Goal: Information Seeking & Learning: Find specific page/section

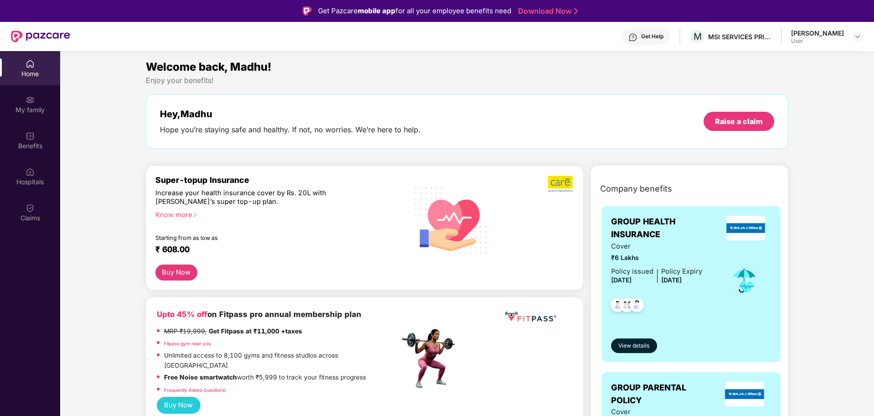
scroll to position [51, 0]
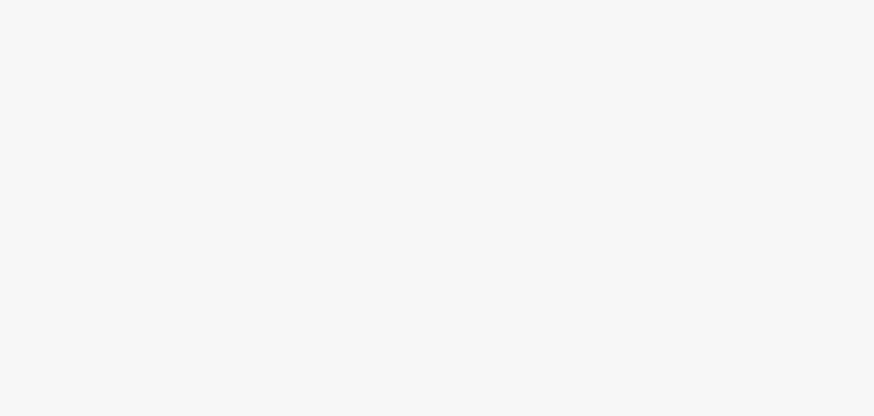
scroll to position [51, 0]
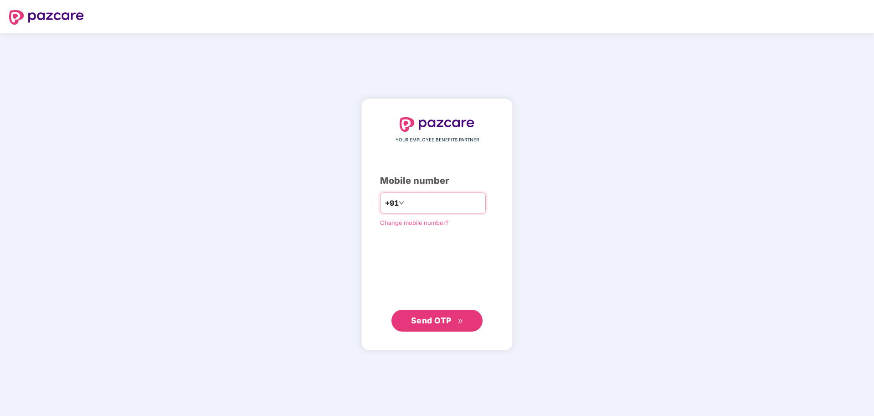
click at [430, 201] on input "number" at bounding box center [443, 203] width 75 height 15
click at [430, 203] on input "number" at bounding box center [443, 203] width 75 height 15
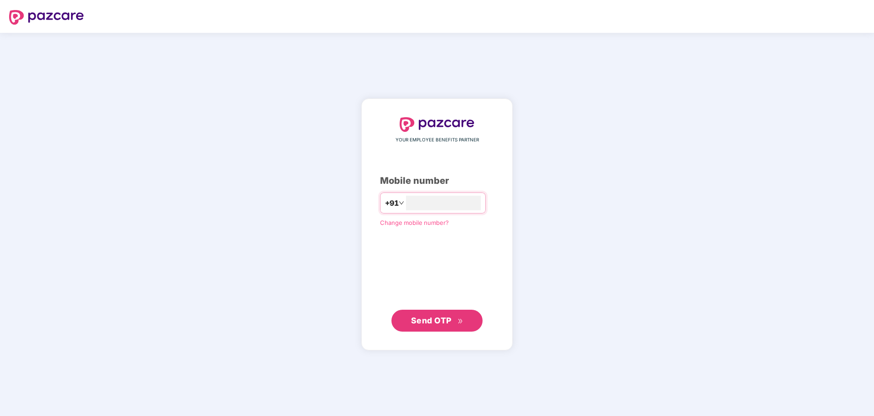
type input "**********"
click at [435, 323] on span "Send OTP" at bounding box center [431, 320] width 41 height 10
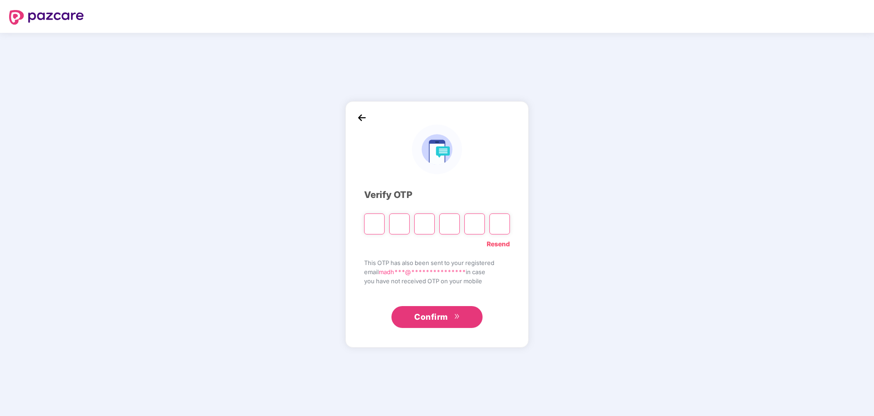
type input "*"
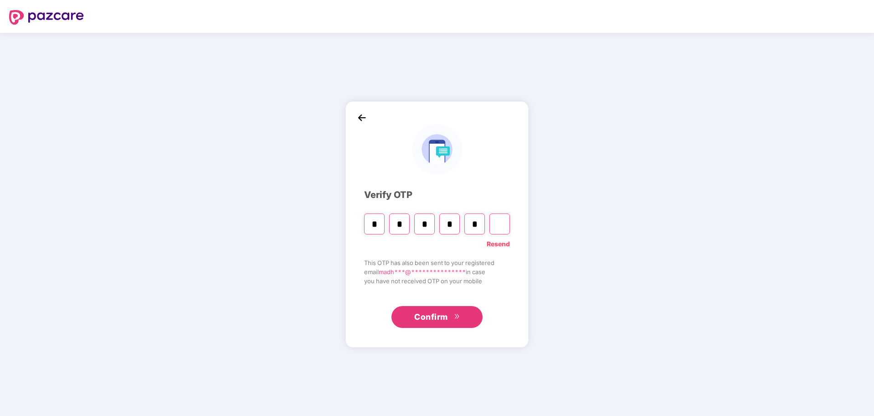
type input "*"
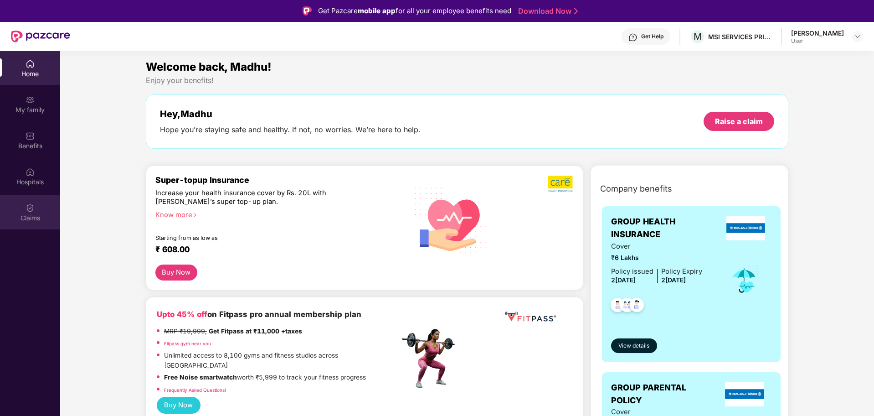
click at [34, 212] on img at bounding box center [30, 207] width 9 height 9
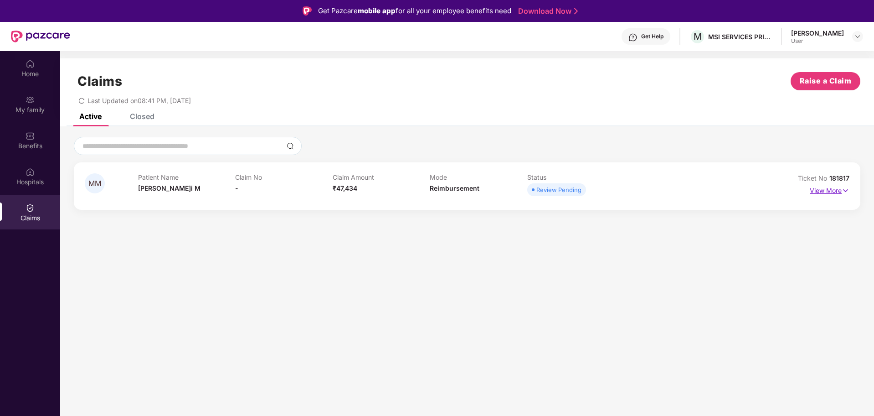
click at [844, 189] on img at bounding box center [846, 191] width 8 height 10
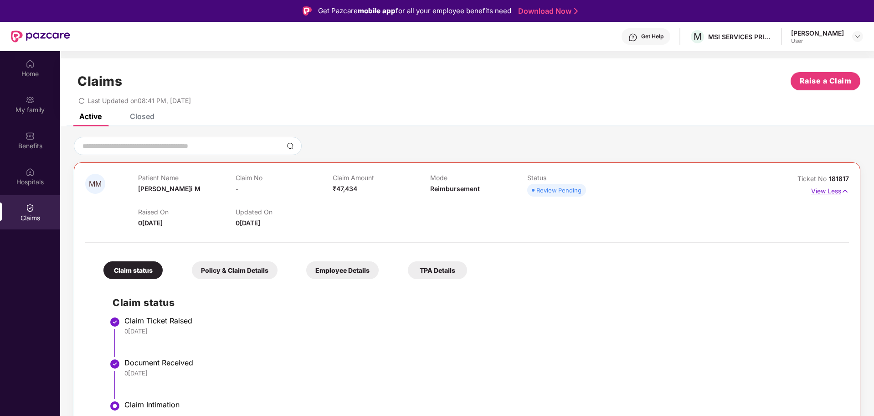
click at [838, 193] on p "View Less" at bounding box center [831, 190] width 38 height 12
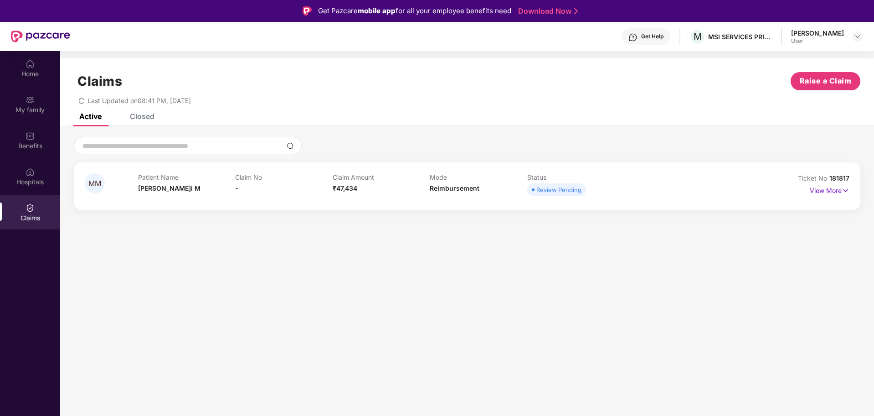
click at [146, 113] on div "Claims Raise a Claim Last Updated on 08:41 PM, 07 Oct 2025" at bounding box center [467, 85] width 814 height 55
click at [145, 118] on div "Closed" at bounding box center [142, 116] width 25 height 9
click at [829, 191] on p "View More" at bounding box center [830, 189] width 40 height 12
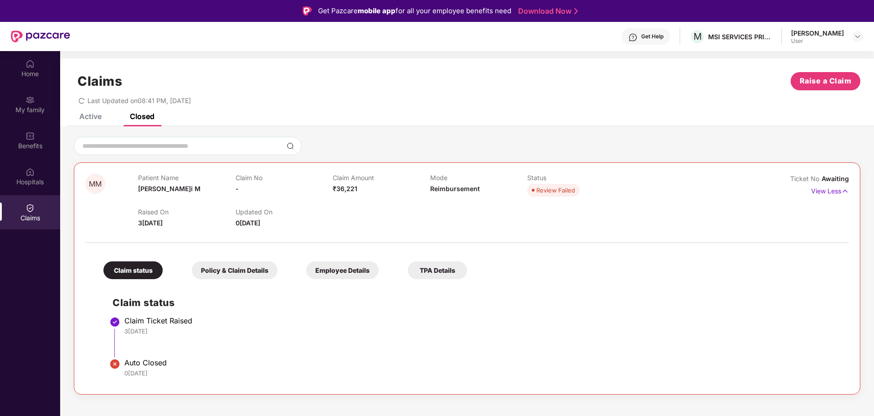
click at [93, 112] on div "Claims Raise a Claim Last Updated on 08:41 PM, 07 Oct 2025" at bounding box center [467, 85] width 814 height 55
click at [97, 114] on div "Active" at bounding box center [90, 116] width 22 height 9
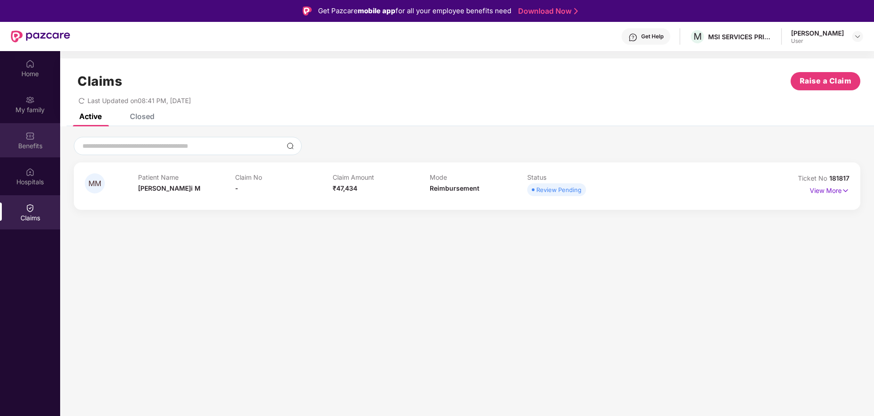
click at [32, 138] on img at bounding box center [30, 135] width 9 height 9
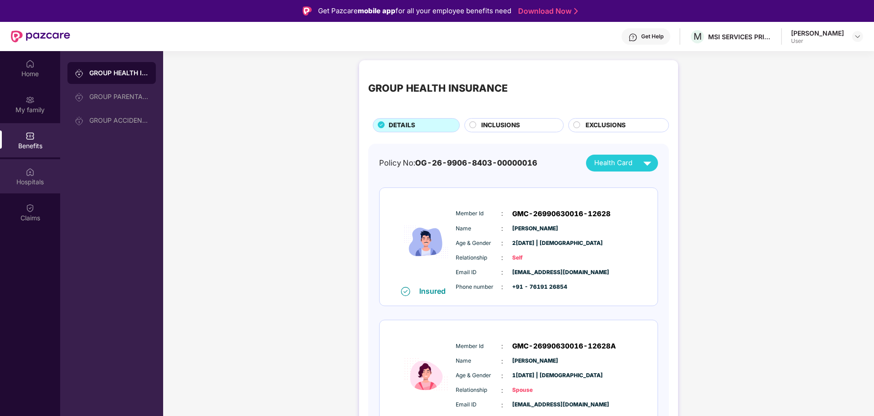
click at [24, 177] on div "Hospitals" at bounding box center [30, 181] width 60 height 9
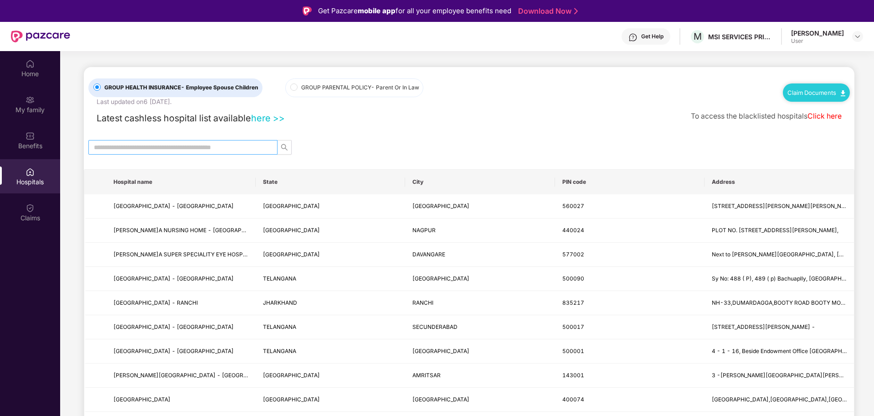
click at [198, 147] on input "text" at bounding box center [179, 147] width 171 height 10
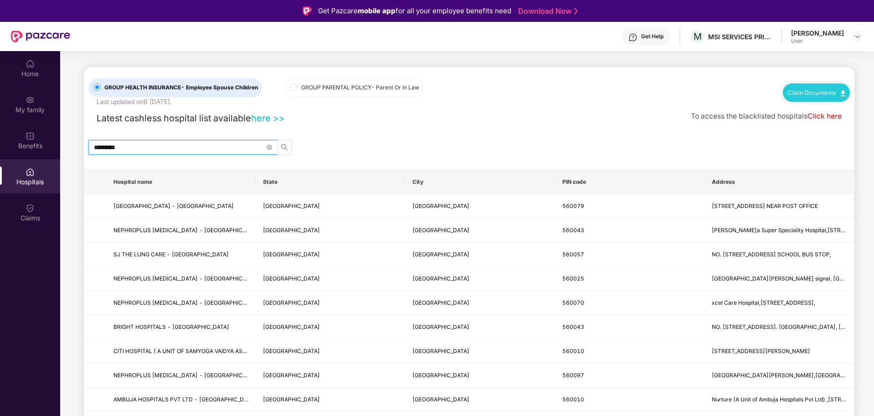
click at [287, 148] on icon "search" at bounding box center [284, 147] width 7 height 7
type input "*********"
click at [159, 252] on span "SJ THE LUNG CARE - BENGALURU" at bounding box center [171, 254] width 115 height 7
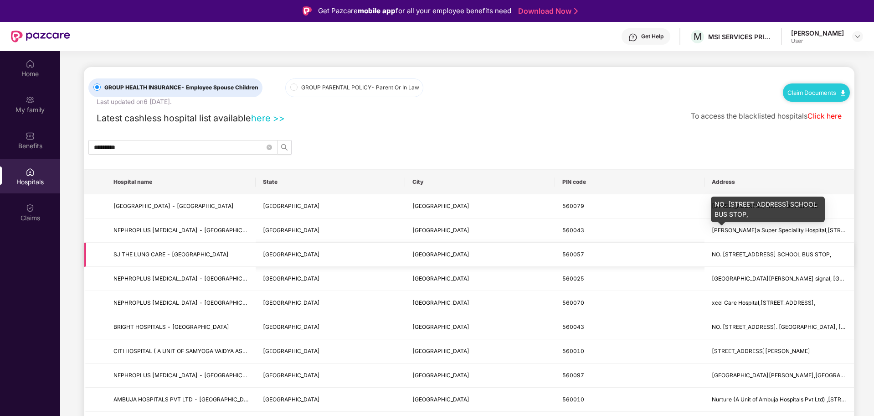
click at [778, 257] on span "NO. 498, 1ST FLOOR, BHUVANESHWARI NAGAR,HESARAGATTA MAIN ROAD, WIDIA SCHOOL BUS…" at bounding box center [771, 254] width 119 height 7
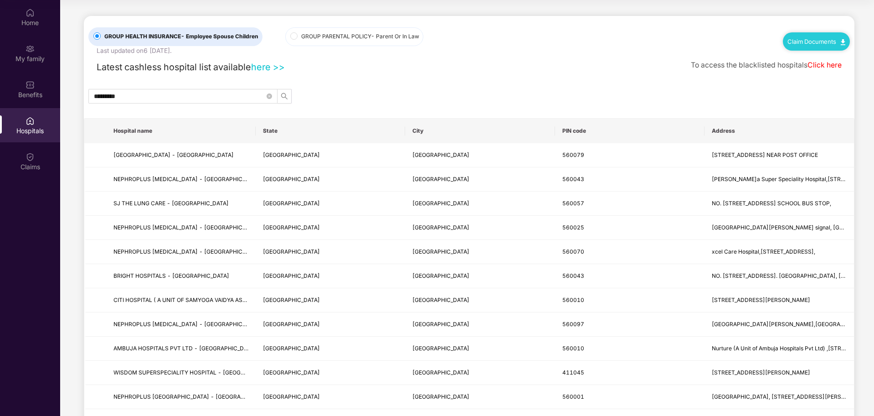
click at [263, 66] on link "here >>" at bounding box center [268, 67] width 34 height 11
click at [26, 85] on img at bounding box center [30, 84] width 9 height 9
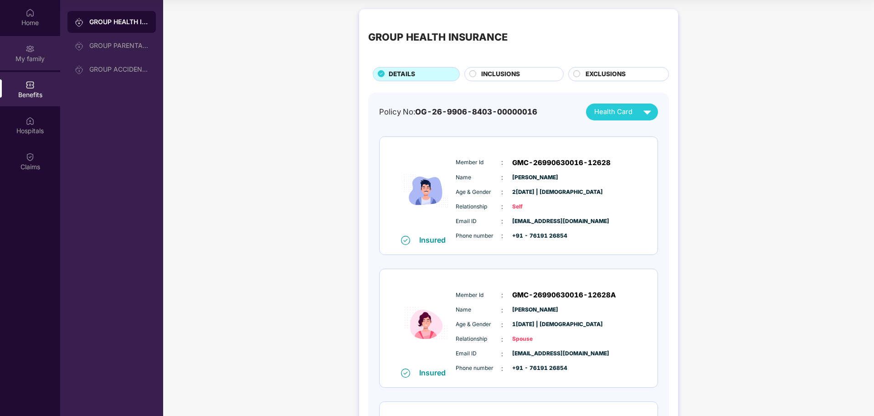
click at [29, 56] on div "My family" at bounding box center [30, 58] width 60 height 9
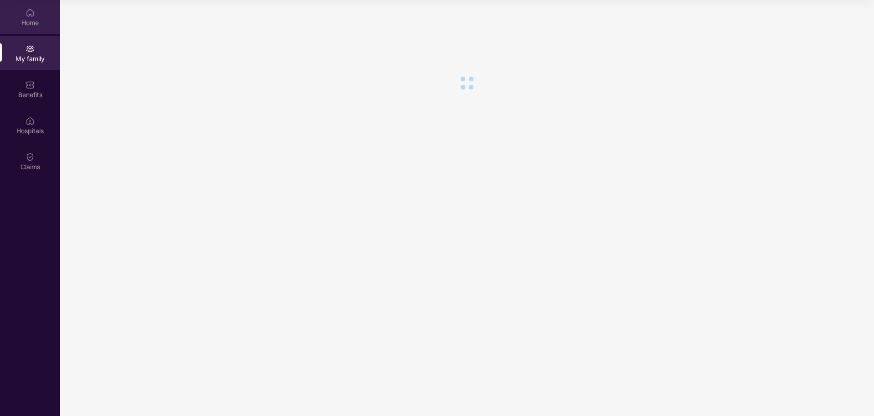
click at [32, 16] on img at bounding box center [30, 12] width 9 height 9
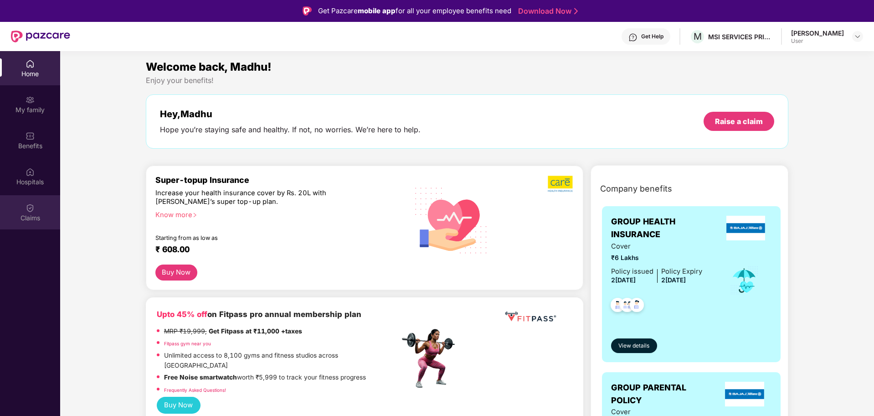
click at [23, 223] on div "Claims" at bounding box center [30, 212] width 60 height 34
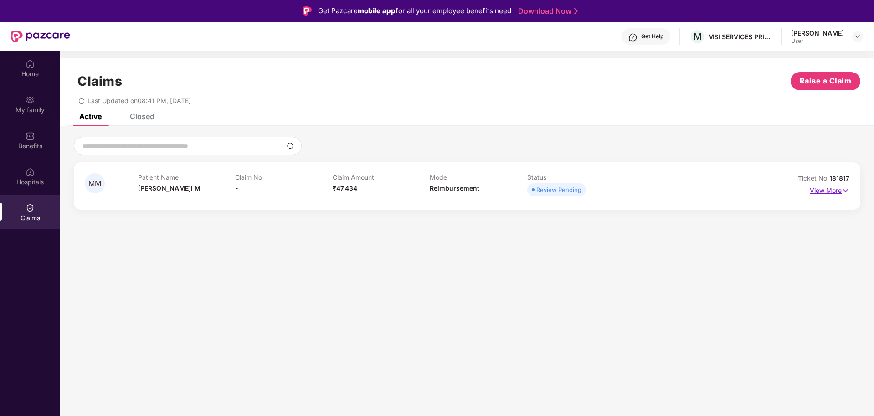
click at [831, 190] on p "View More" at bounding box center [830, 189] width 40 height 12
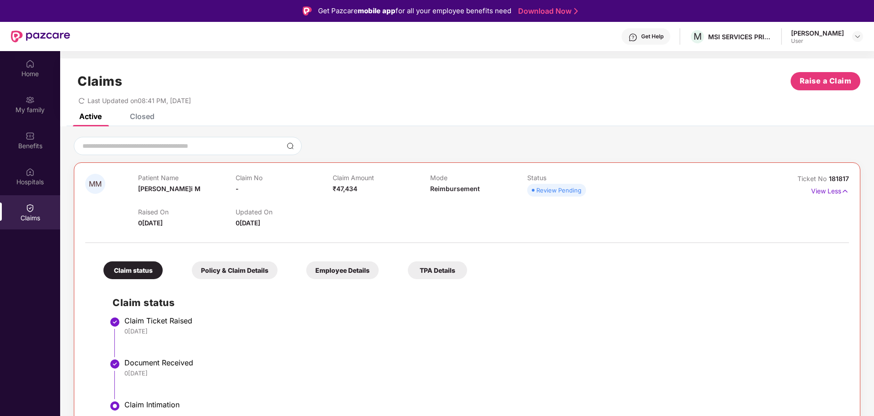
scroll to position [51, 0]
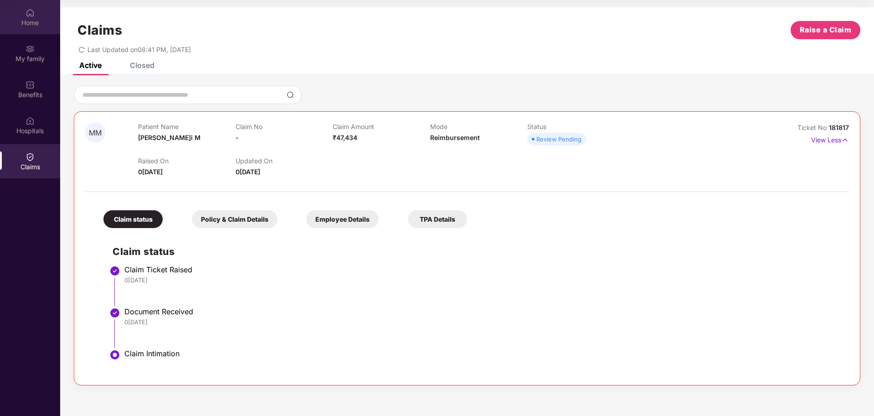
click at [39, 19] on div "Home" at bounding box center [30, 22] width 60 height 9
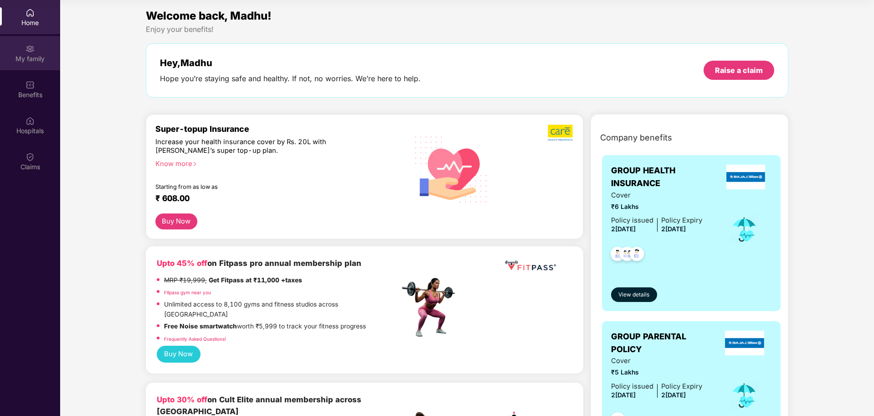
click at [26, 55] on div "My family" at bounding box center [30, 58] width 60 height 9
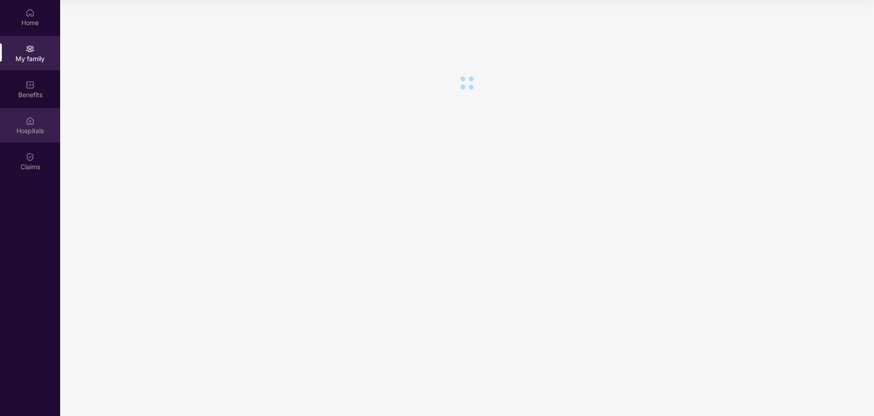
click at [36, 123] on div "Hospitals" at bounding box center [30, 125] width 60 height 34
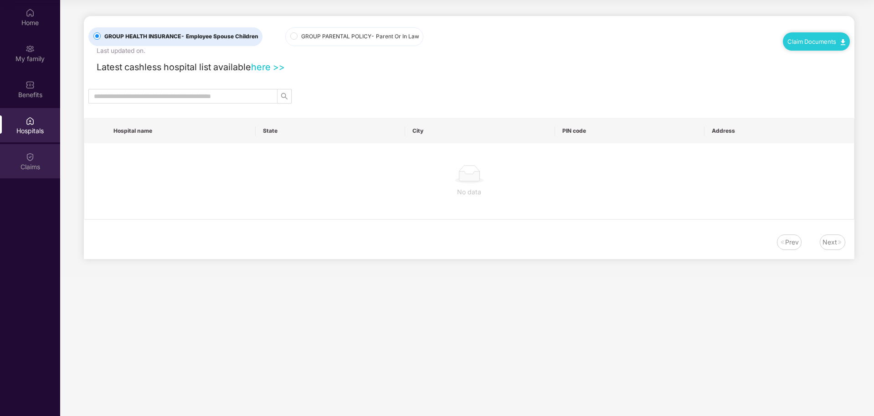
click at [36, 152] on div "Claims" at bounding box center [30, 161] width 60 height 34
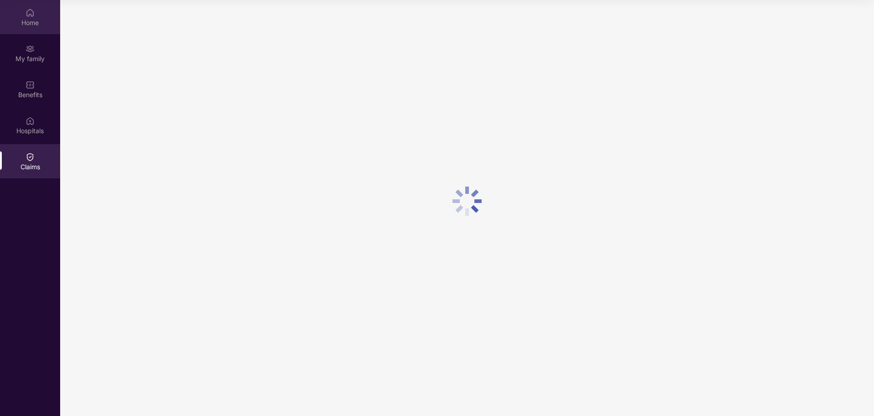
click at [28, 15] on img at bounding box center [30, 12] width 9 height 9
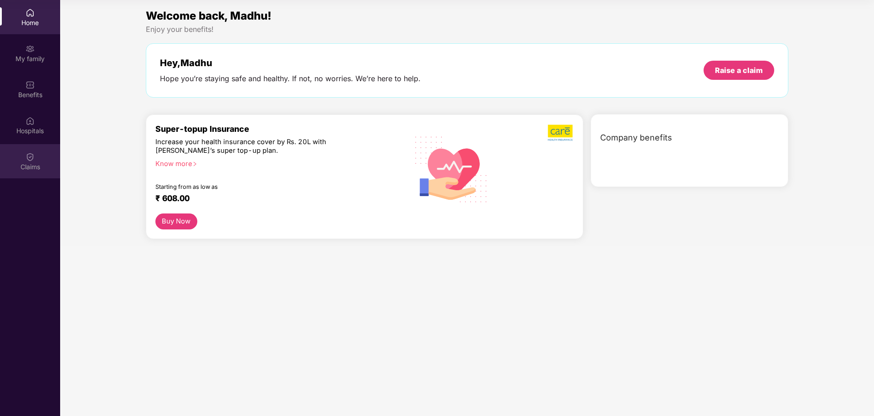
click at [30, 165] on div "Claims" at bounding box center [30, 166] width 60 height 9
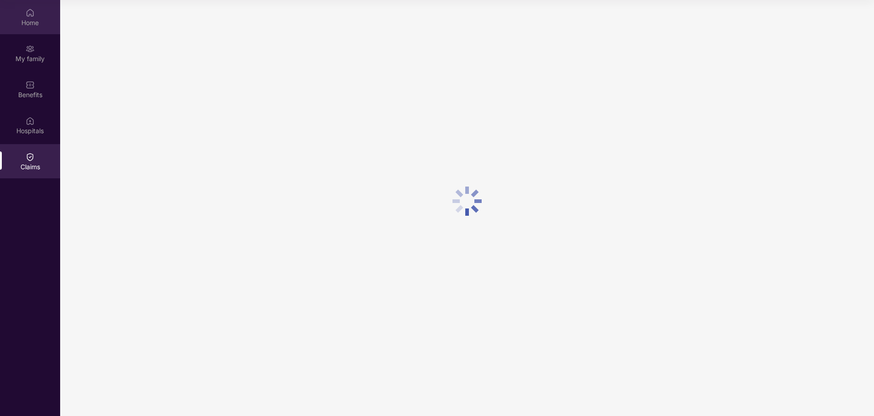
click at [37, 16] on div "Home" at bounding box center [30, 17] width 60 height 34
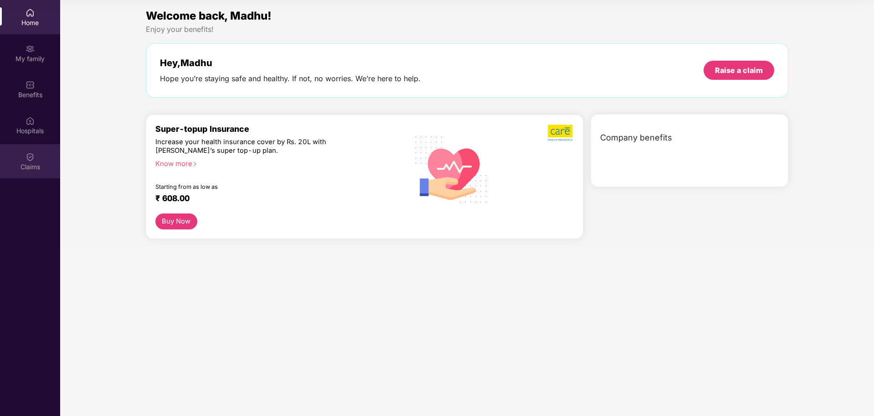
click at [30, 157] on img at bounding box center [30, 156] width 9 height 9
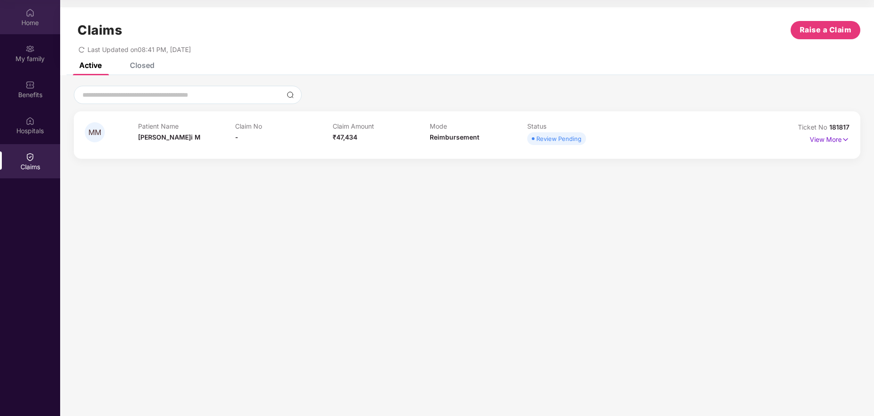
click at [34, 19] on div "Home" at bounding box center [30, 22] width 60 height 9
